Goal: Complete application form: Complete application form

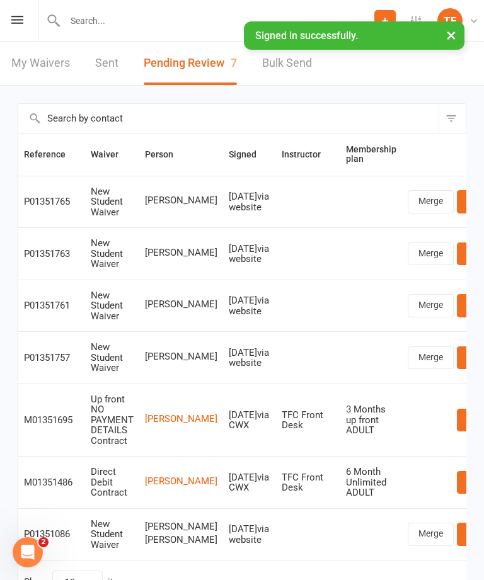
click at [12, 23] on icon at bounding box center [17, 20] width 12 height 8
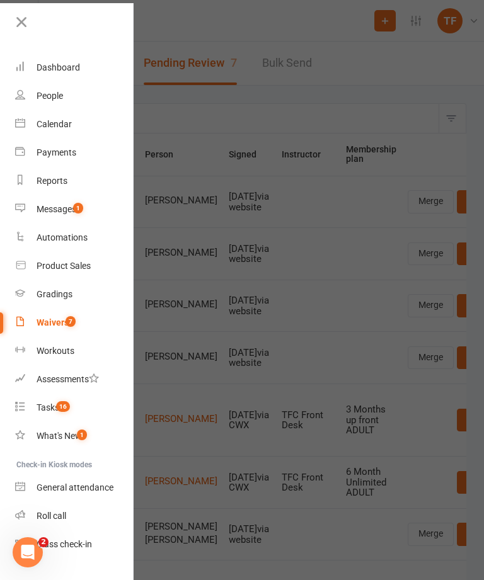
click at [259, 110] on div at bounding box center [242, 290] width 484 height 580
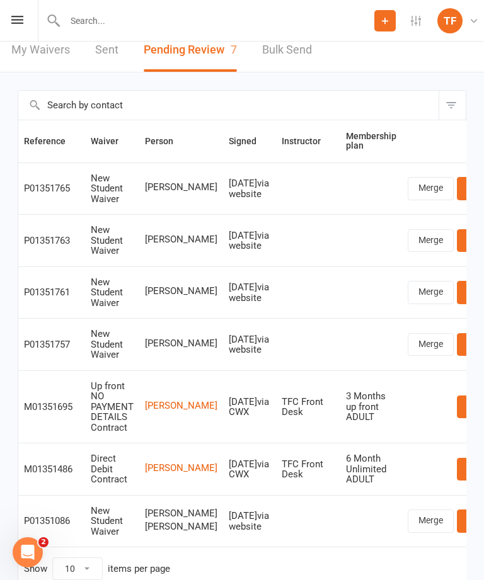
scroll to position [13, 0]
click at [457, 287] on link "Review" at bounding box center [481, 292] width 49 height 23
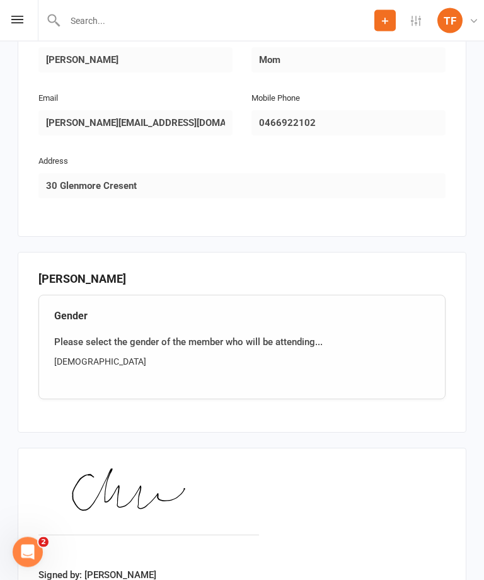
scroll to position [757, 0]
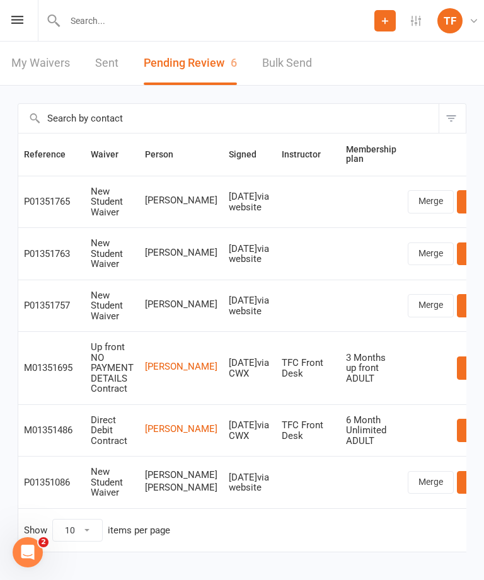
click at [205, 29] on input "text" at bounding box center [217, 21] width 313 height 18
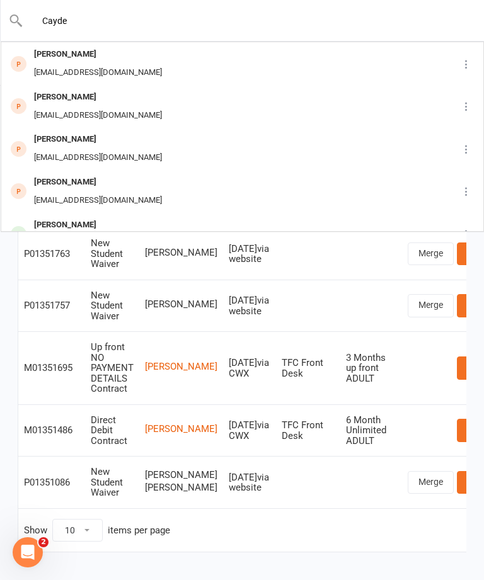
type input "Cayde"
click at [160, 110] on div "[PERSON_NAME] [EMAIL_ADDRESS][DOMAIN_NAME]" at bounding box center [219, 107] width 434 height 42
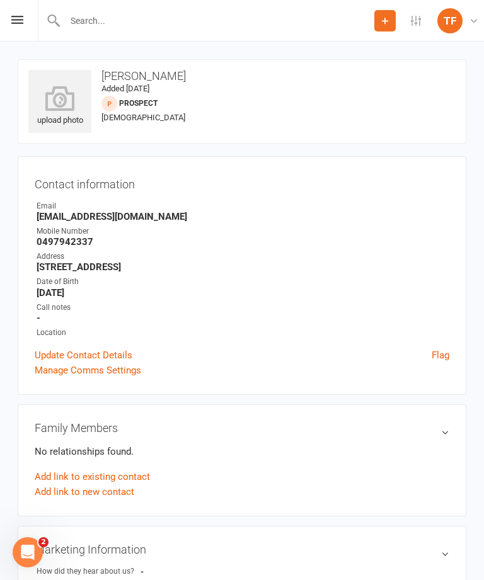
click at [61, 120] on div "upload photo" at bounding box center [59, 107] width 63 height 42
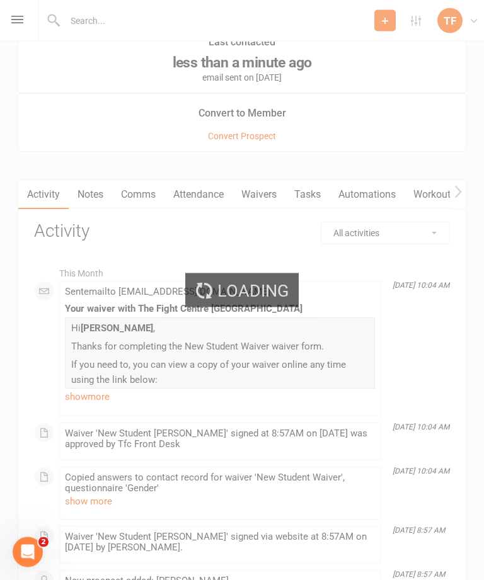
scroll to position [1294, 0]
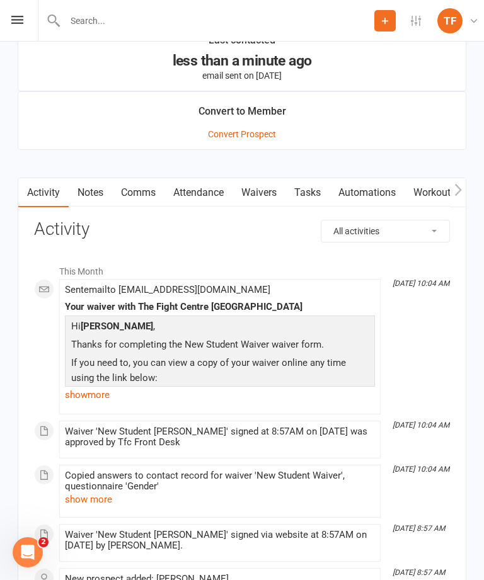
click at [258, 199] on link "Waivers" at bounding box center [259, 192] width 53 height 29
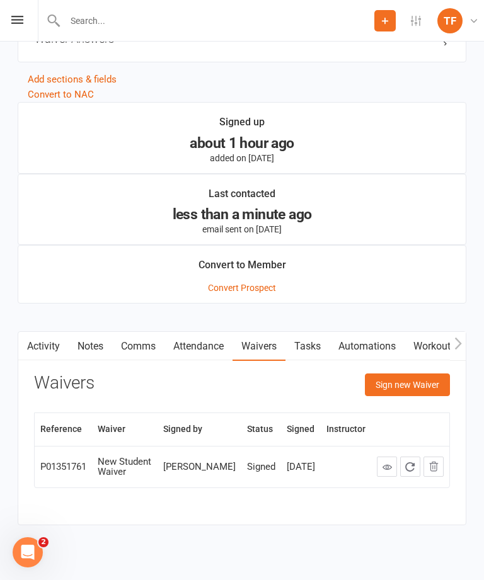
click at [426, 378] on button "Sign new Waiver" at bounding box center [407, 385] width 85 height 23
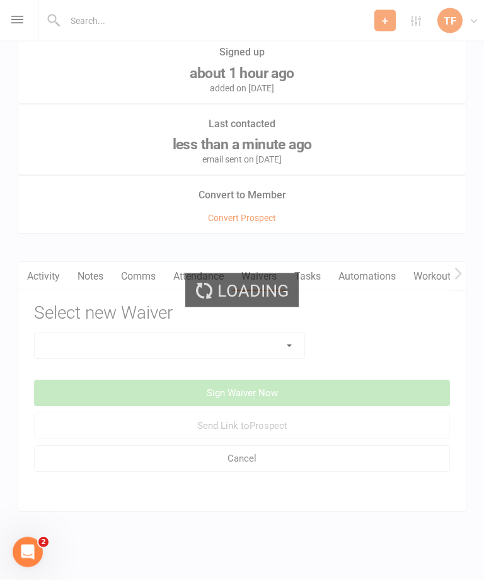
scroll to position [1224, 0]
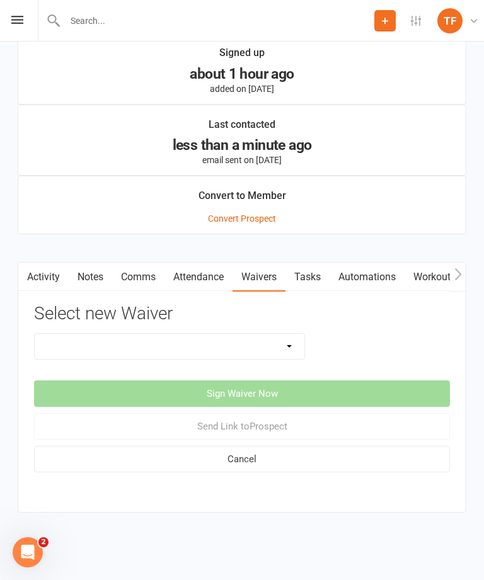
click at [258, 334] on select "Direct Debit Contract New Student Waiver Online - Adults - 12 Month DD Online -…" at bounding box center [170, 346] width 270 height 25
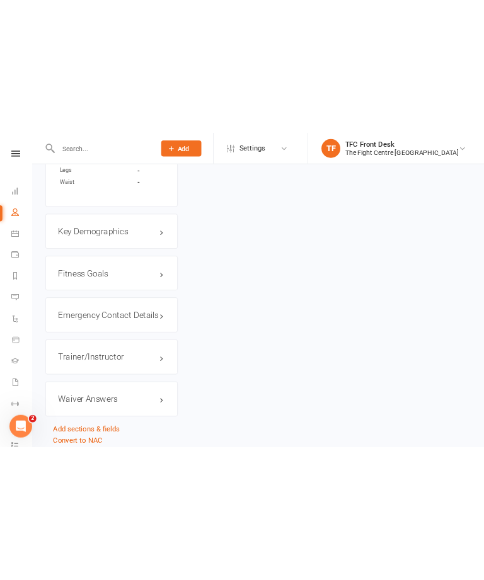
scroll to position [1205, 0]
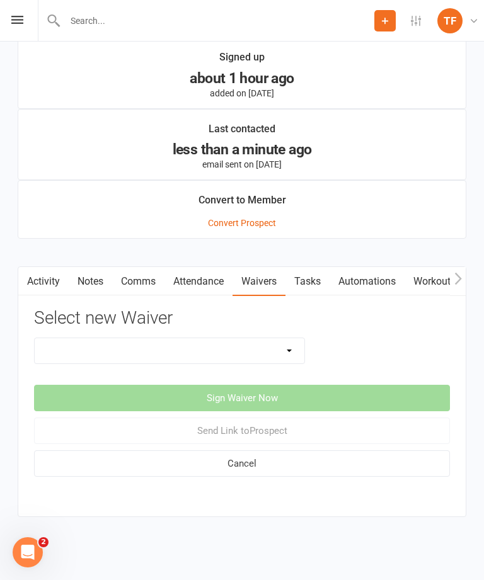
click at [260, 346] on select "Direct Debit Contract New Student Waiver Online - Adults - 12 Month DD Online -…" at bounding box center [170, 350] width 270 height 25
select select "2710"
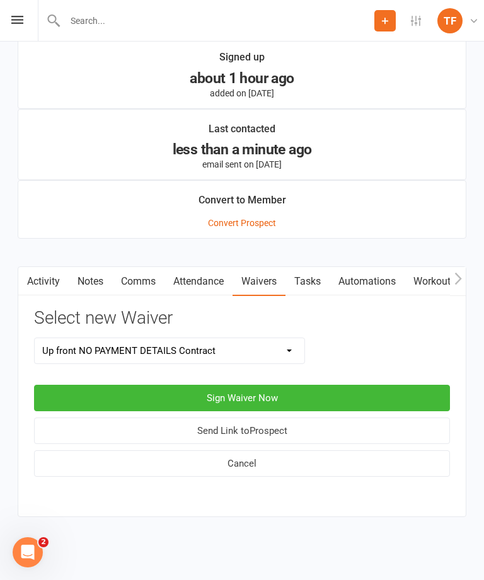
click at [303, 397] on button "Sign Waiver Now" at bounding box center [242, 398] width 416 height 26
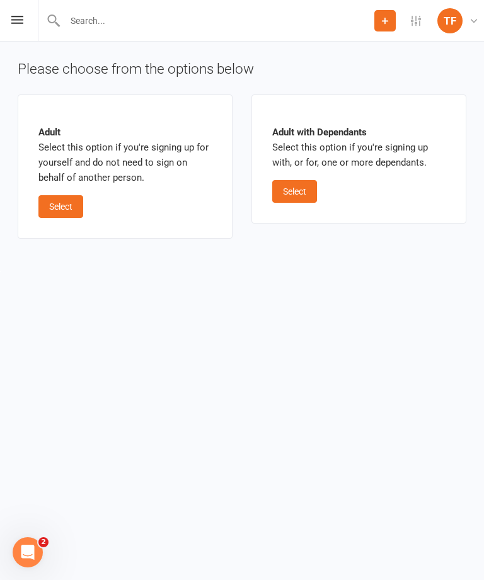
click at [62, 201] on button "Select" at bounding box center [60, 206] width 45 height 23
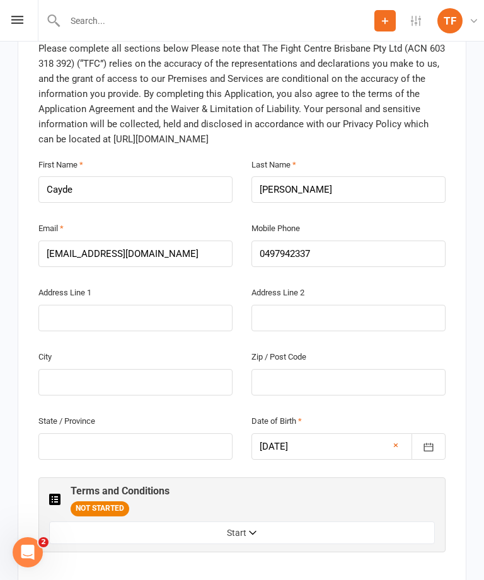
scroll to position [334, 0]
click at [82, 304] on input "text" at bounding box center [135, 317] width 194 height 26
type input "30 Glenmore Cresent"
click at [340, 304] on input "text" at bounding box center [348, 317] width 194 height 26
click at [179, 369] on input "text" at bounding box center [135, 382] width 194 height 26
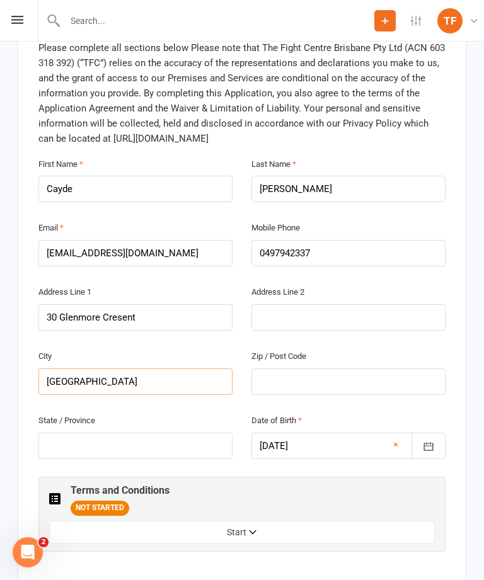
type input "[GEOGRAPHIC_DATA]"
click at [379, 369] on input "text" at bounding box center [348, 382] width 194 height 26
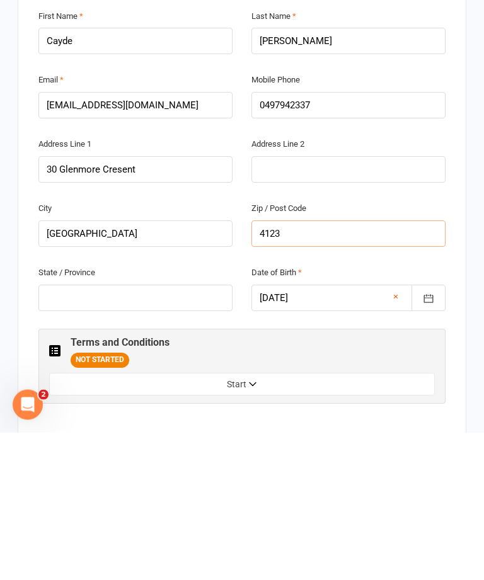
type input "4123"
click at [170, 433] on input "text" at bounding box center [135, 446] width 194 height 26
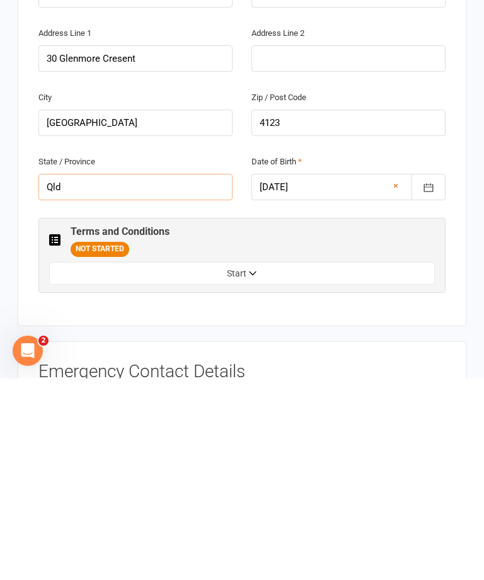
type input "Qld"
click at [355, 464] on button "Start" at bounding box center [242, 475] width 386 height 23
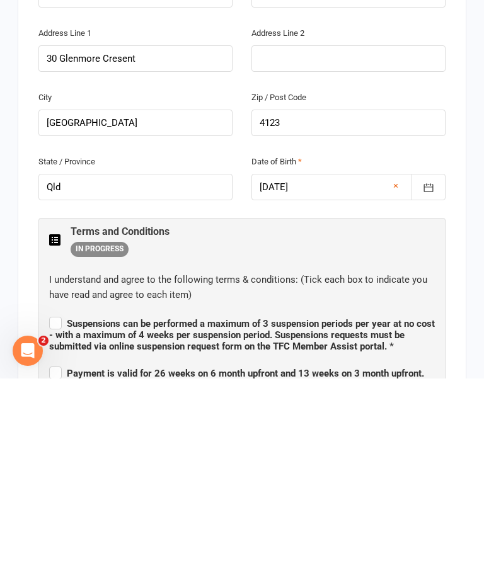
scroll to position [593, 0]
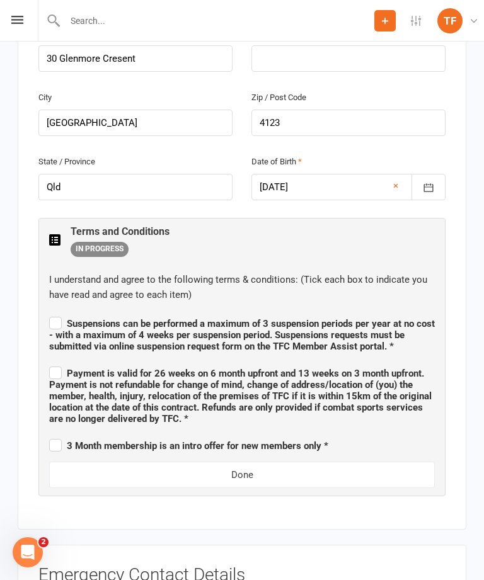
click at [54, 318] on span "Suspensions can be performed a maximum of 3 suspension periods per year at no c…" at bounding box center [242, 335] width 386 height 34
click at [54, 313] on input "Suspensions can be performed a maximum of 3 suspension periods per year at no c…" at bounding box center [242, 313] width 386 height 0
checkbox input "true"
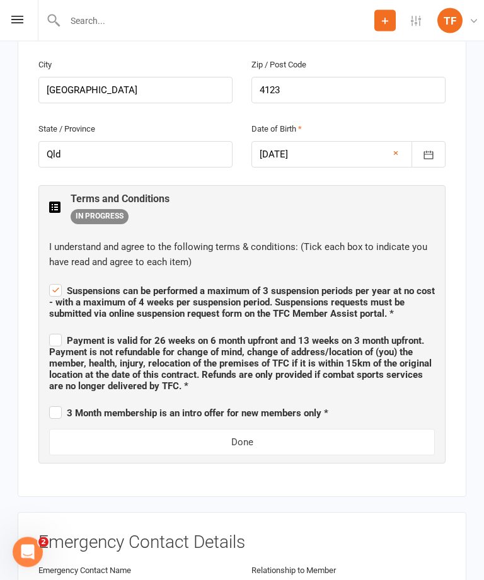
scroll to position [626, 0]
click at [65, 408] on span "3 Month membership is an intro offer for new members only *" at bounding box center [188, 413] width 279 height 11
click at [65, 402] on input "3 Month membership is an intro offer for new members only *" at bounding box center [188, 402] width 279 height 0
checkbox input "true"
click at [65, 335] on span "Payment is valid for 26 weeks on 6 month upfront and 13 weeks on 3 month upfron…" at bounding box center [240, 363] width 383 height 57
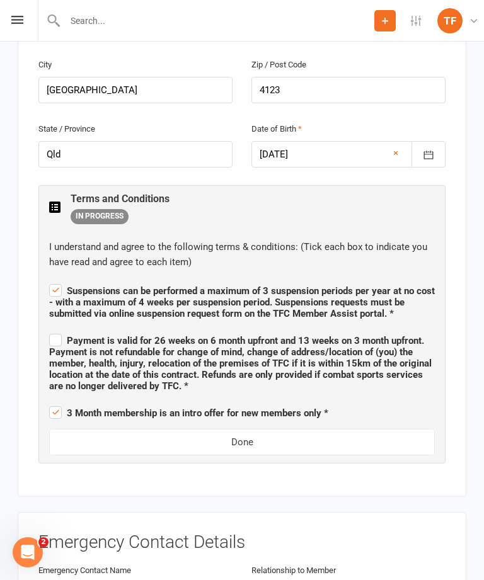
click at [65, 330] on input "Payment is valid for 26 weeks on 6 month upfront and 13 weeks on 3 month upfron…" at bounding box center [242, 330] width 386 height 0
checkbox input "true"
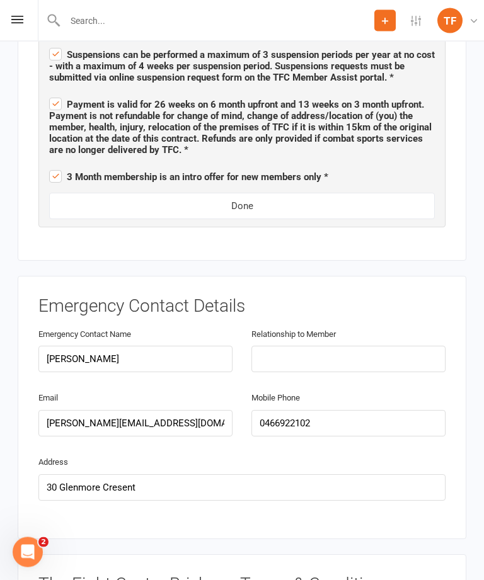
scroll to position [873, 0]
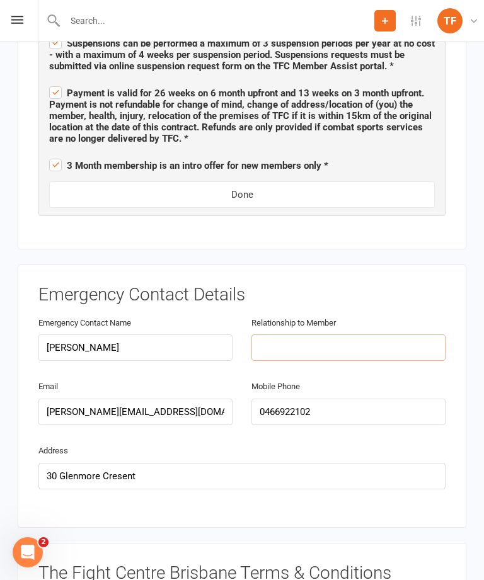
click at [383, 335] on input "text" at bounding box center [348, 348] width 194 height 26
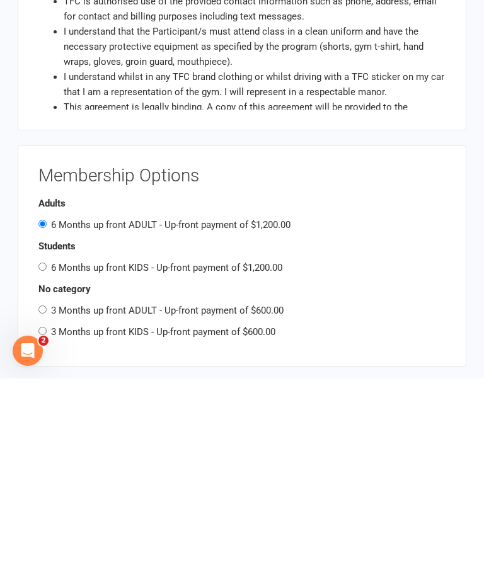
scroll to position [1288, 0]
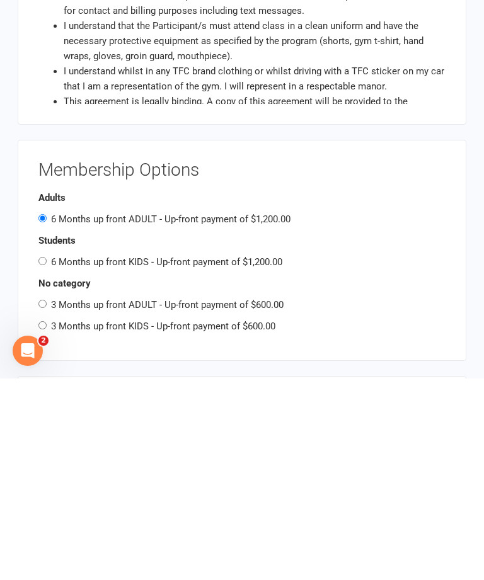
type input "Mom"
click at [57, 501] on label "3 Months up front ADULT - Up-front payment of $600.00" at bounding box center [167, 506] width 233 height 11
click at [47, 502] on input "3 Months up front ADULT - Up-front payment of $600.00" at bounding box center [42, 506] width 8 height 8
radio input "true"
radio input "false"
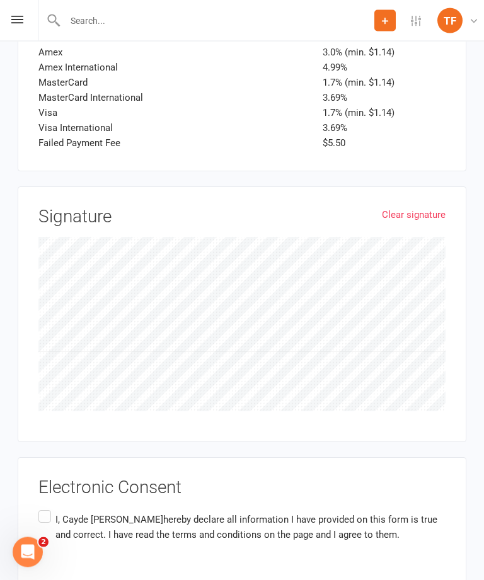
scroll to position [2064, 0]
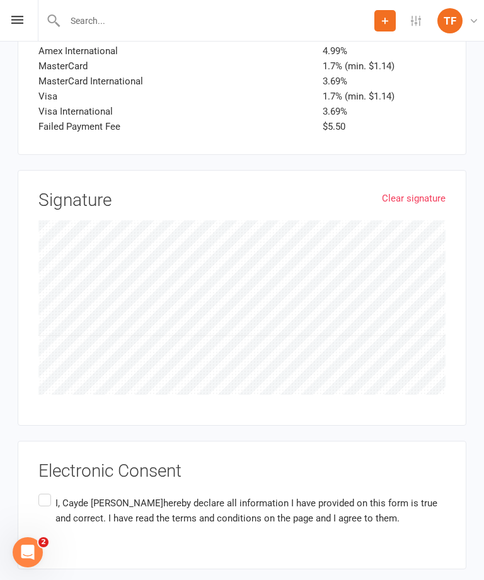
click at [430, 191] on link "Clear signature" at bounding box center [414, 198] width 64 height 15
click at [434, 191] on link "Clear signature" at bounding box center [414, 198] width 64 height 15
click at [49, 492] on label "I, [PERSON_NAME] hereby declare all information I have provided on this form is…" at bounding box center [241, 512] width 407 height 40
click at [47, 492] on input "I, [PERSON_NAME] hereby declare all information I have provided on this form is…" at bounding box center [42, 492] width 8 height 0
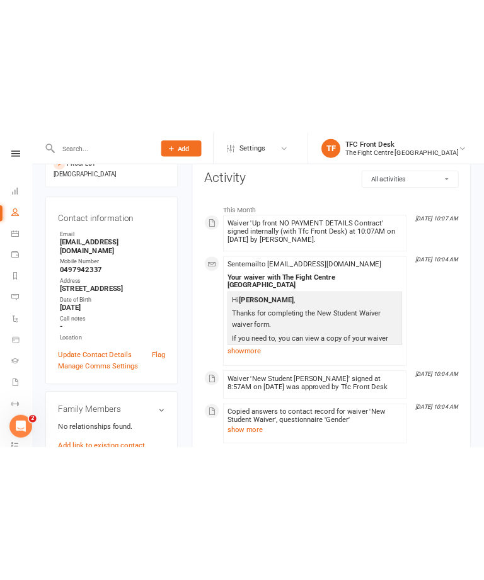
scroll to position [35, 0]
